Goal: Navigation & Orientation: Find specific page/section

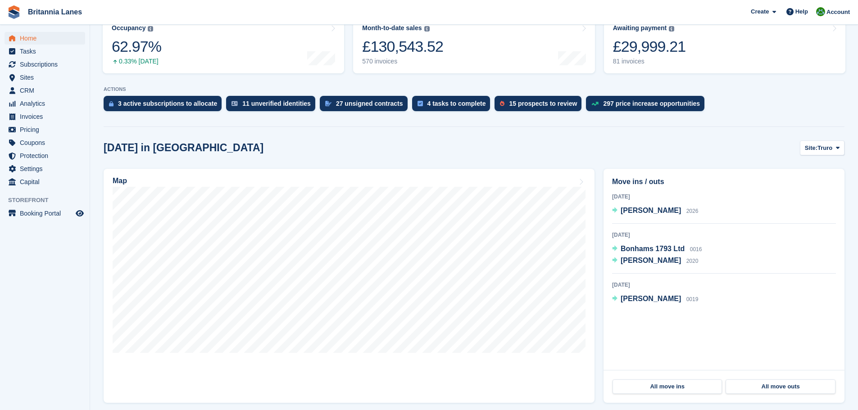
scroll to position [135, 0]
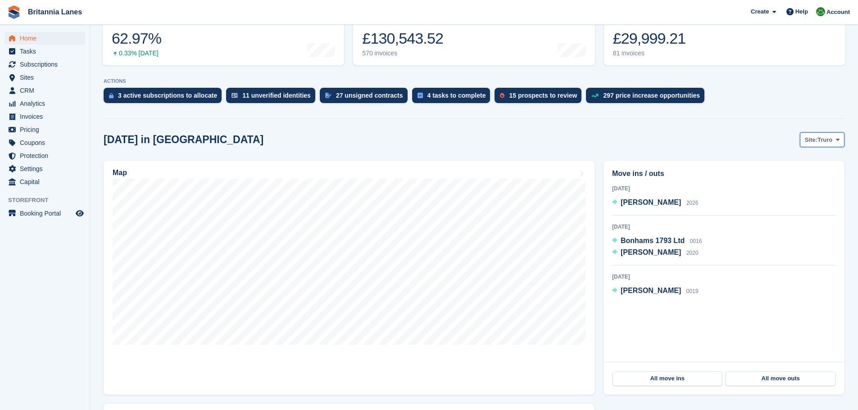
click at [828, 140] on span "Truro" at bounding box center [824, 140] width 15 height 9
click at [800, 178] on link "Falmouth" at bounding box center [799, 177] width 81 height 16
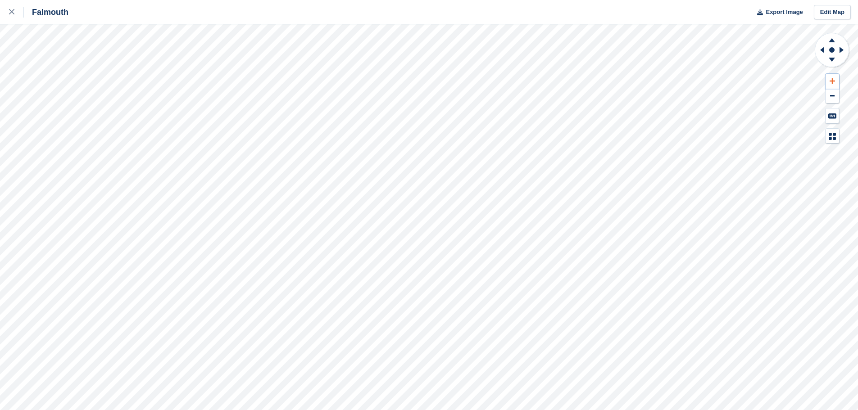
click at [836, 78] on button at bounding box center [832, 81] width 14 height 15
click at [820, 48] on icon at bounding box center [820, 49] width 11 height 23
click at [834, 78] on icon at bounding box center [831, 81] width 5 height 6
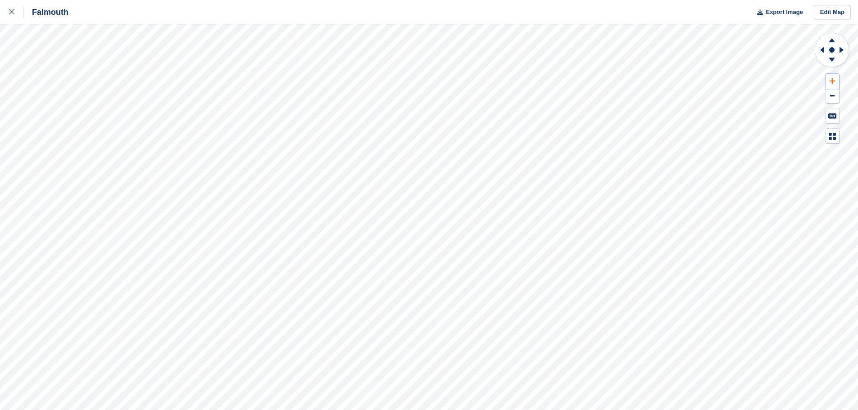
click at [834, 78] on icon at bounding box center [831, 81] width 5 height 6
click at [821, 47] on icon at bounding box center [820, 49] width 11 height 23
click at [19, 9] on div at bounding box center [16, 12] width 15 height 11
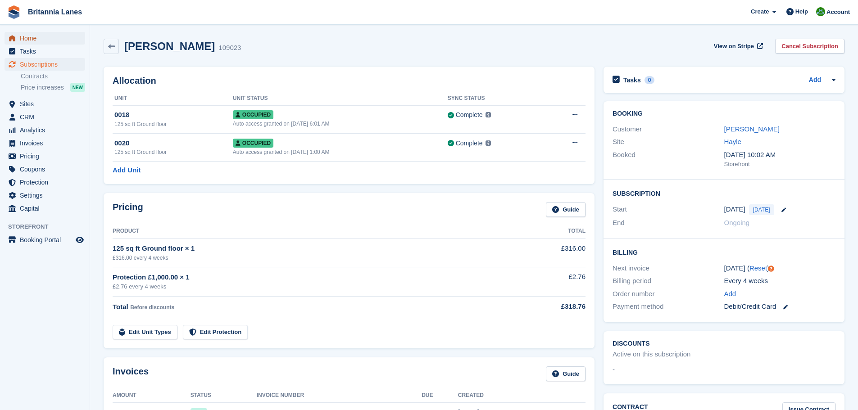
click at [38, 33] on span "Home" at bounding box center [47, 38] width 54 height 13
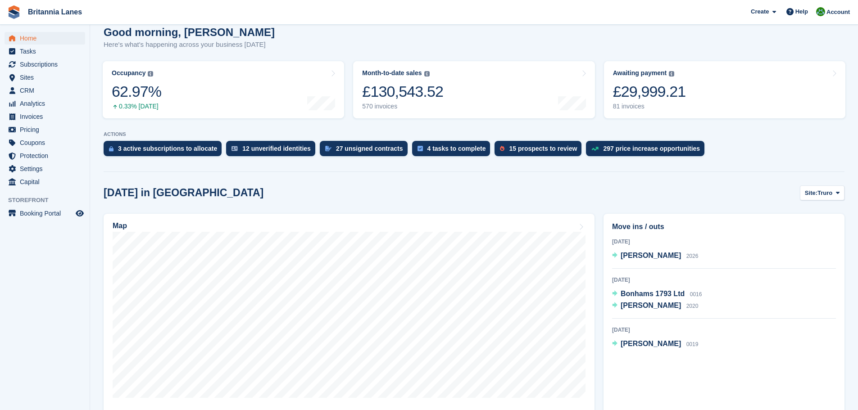
scroll to position [90, 0]
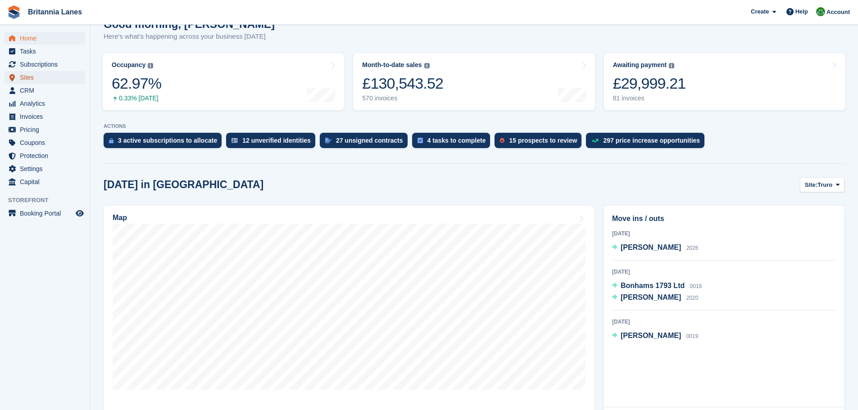
click at [30, 79] on span "Sites" at bounding box center [47, 77] width 54 height 13
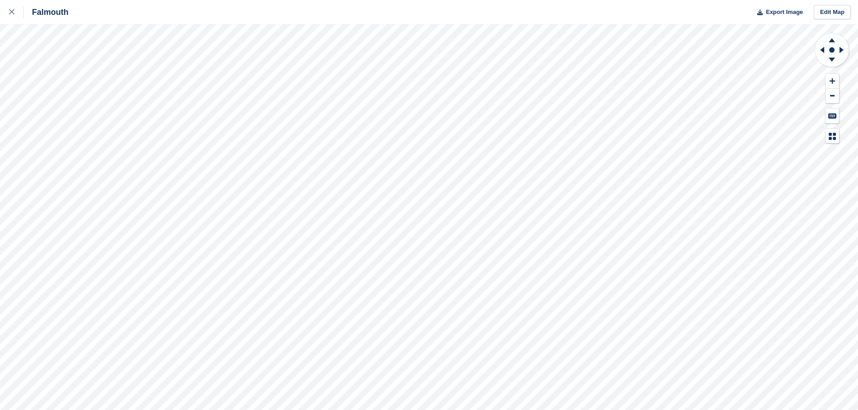
click at [94, 131] on div "Falmouth Export Image Edit Map" at bounding box center [429, 205] width 858 height 410
click at [111, 131] on div "Falmouth Export Image Edit Map" at bounding box center [429, 205] width 858 height 410
click at [15, 10] on div at bounding box center [16, 12] width 15 height 11
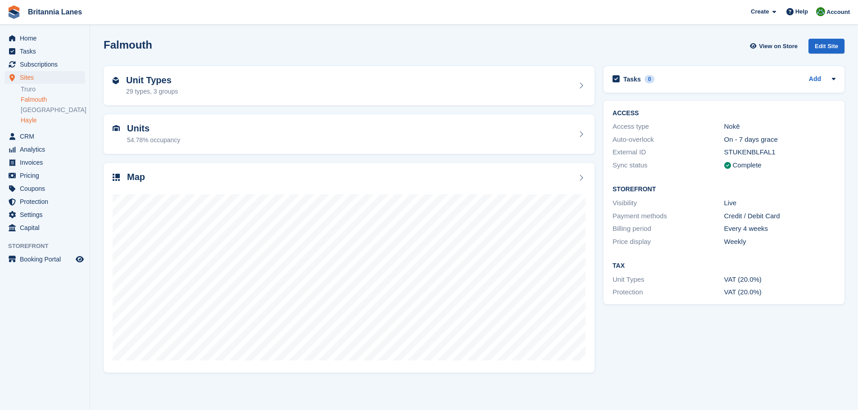
click at [31, 118] on link "Hayle" at bounding box center [53, 120] width 64 height 9
click at [29, 38] on span "Home" at bounding box center [47, 38] width 54 height 13
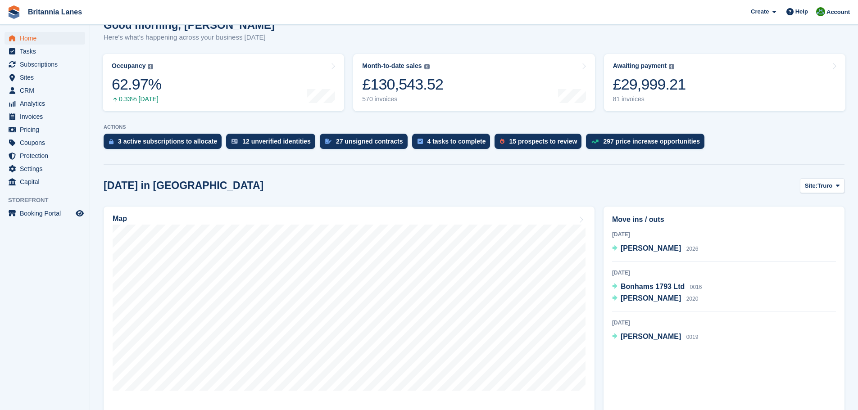
scroll to position [90, 0]
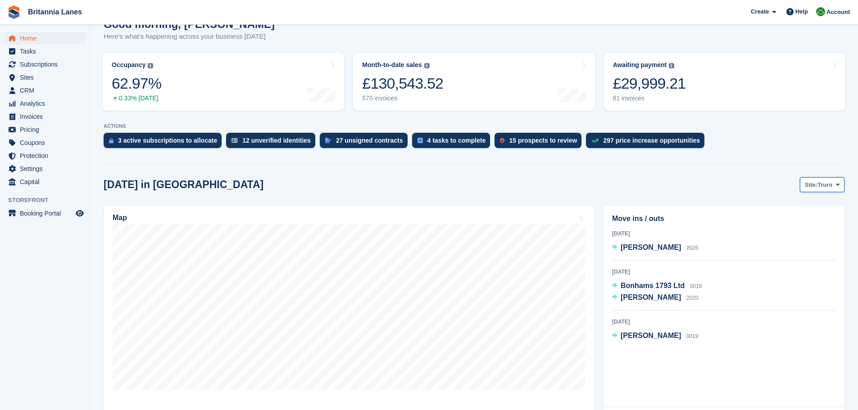
click at [834, 187] on span at bounding box center [837, 184] width 7 height 7
click at [784, 225] on link "Falmouth" at bounding box center [799, 222] width 81 height 16
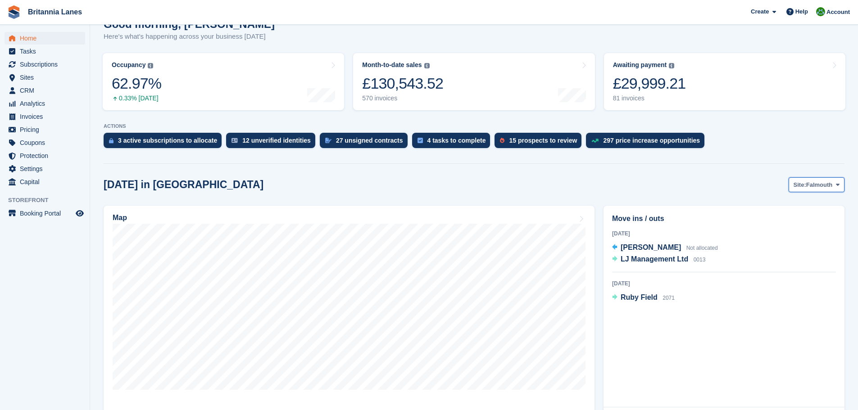
click at [806, 183] on span "Site:" at bounding box center [799, 185] width 13 height 9
click at [778, 258] on link "Hayle" at bounding box center [799, 255] width 81 height 16
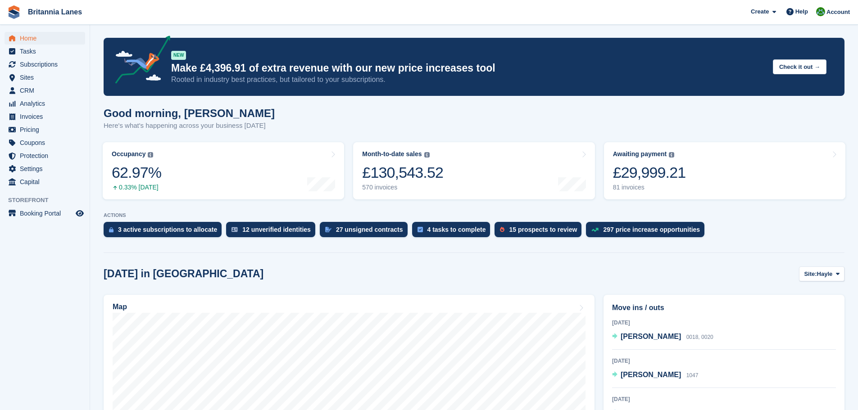
scroll to position [0, 0]
